Goal: Transaction & Acquisition: Purchase product/service

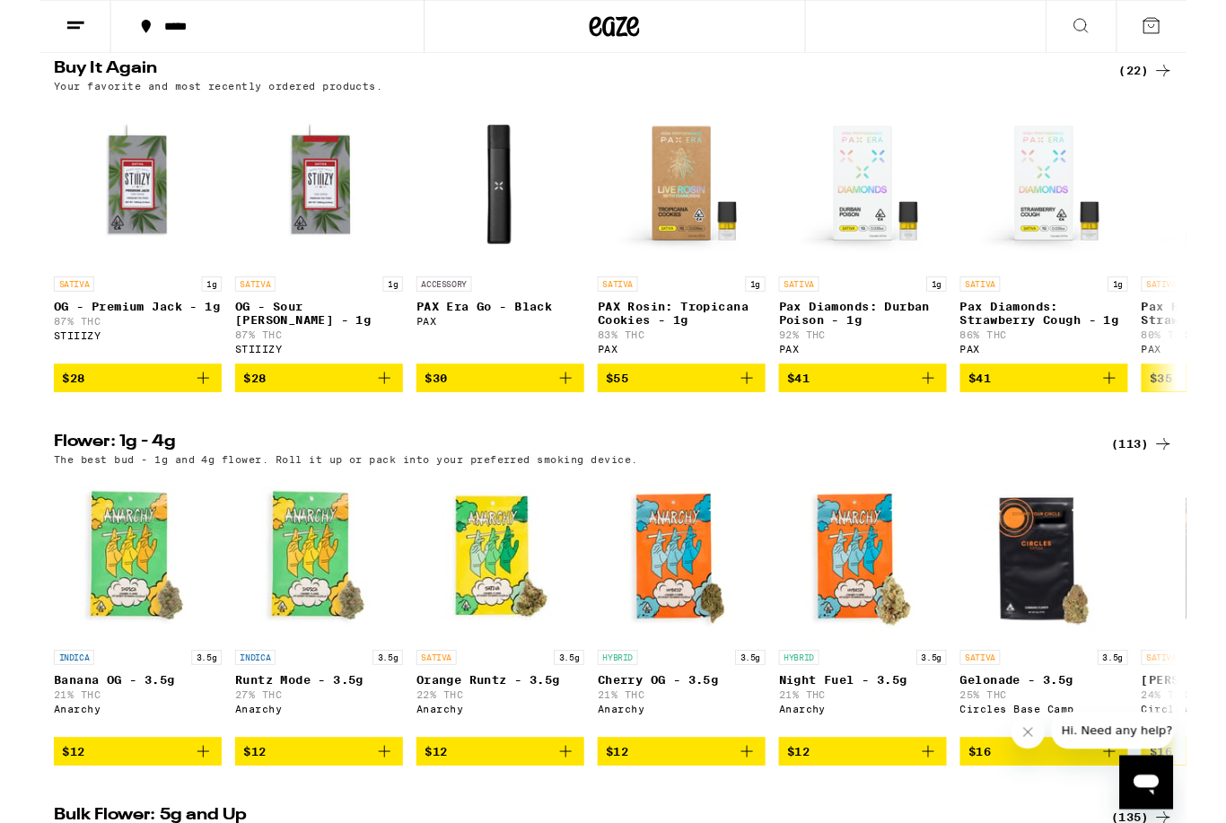
scroll to position [1443, 0]
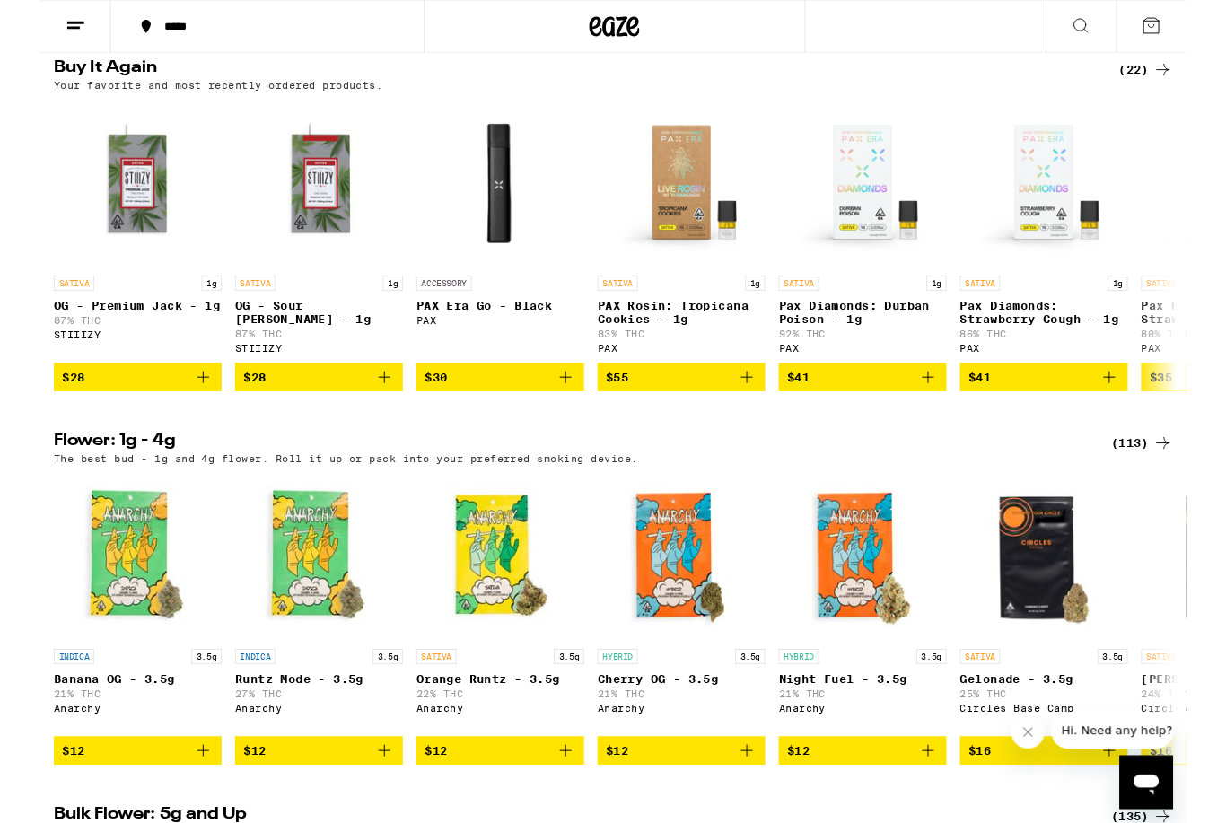
click at [575, 818] on button "$12" at bounding box center [491, 803] width 179 height 31
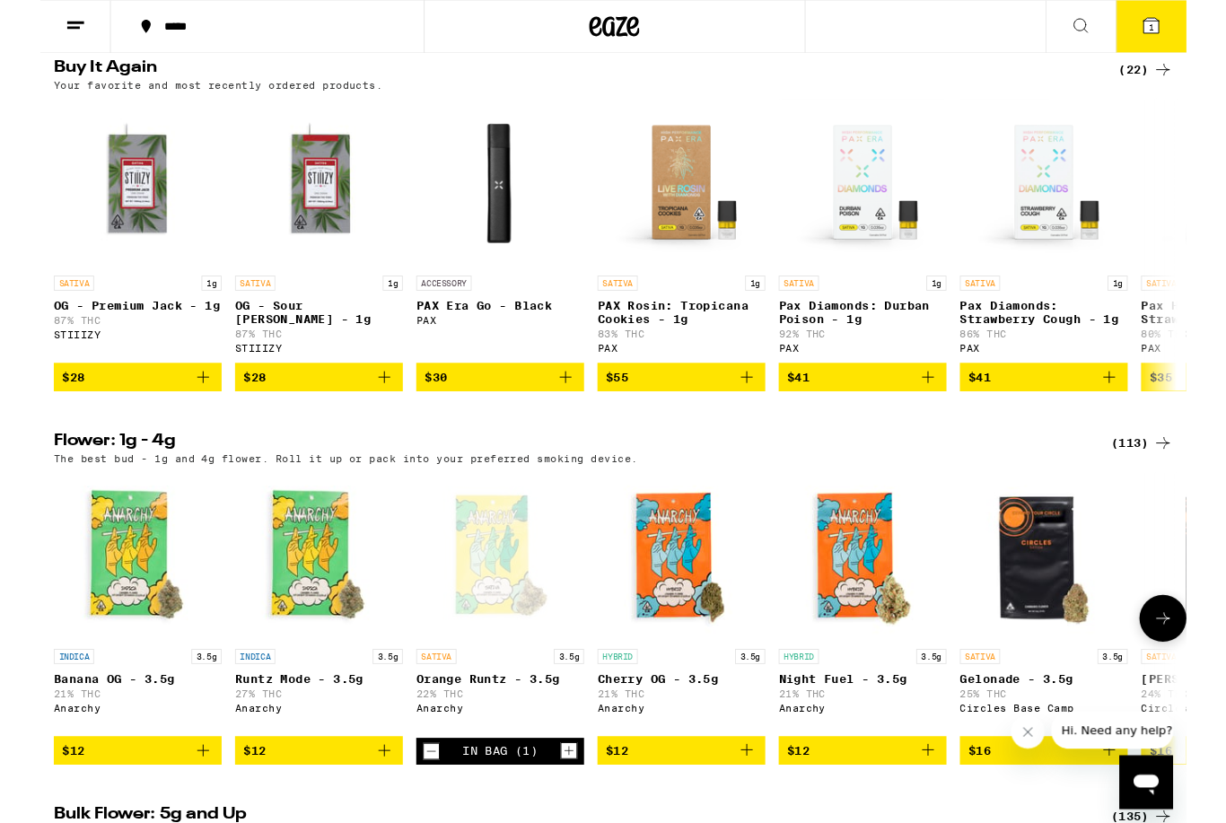
scroll to position [1444, 0]
